Goal: Find specific page/section: Find specific page/section

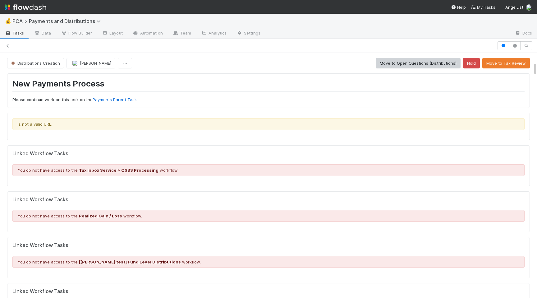
scroll to position [153, 0]
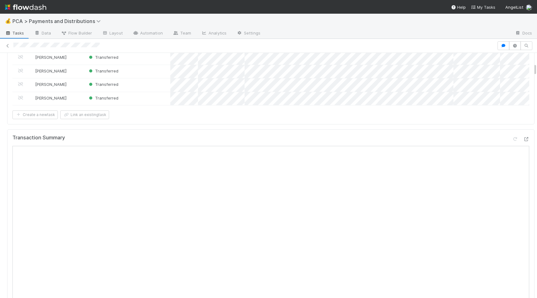
scroll to position [236, 0]
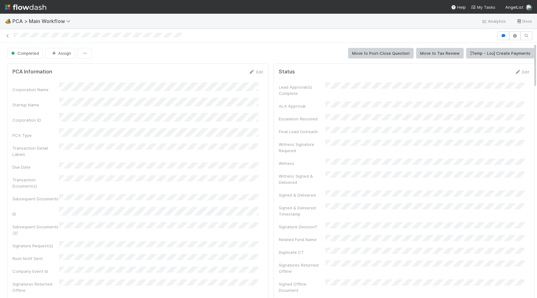
click at [238, 176] on div "Transaction Document(s)" at bounding box center [137, 182] width 251 height 14
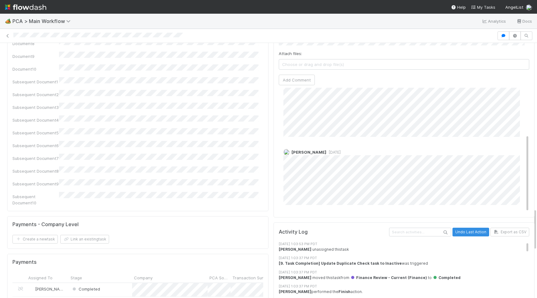
scroll to position [1002, 0]
